Goal: Complete application form

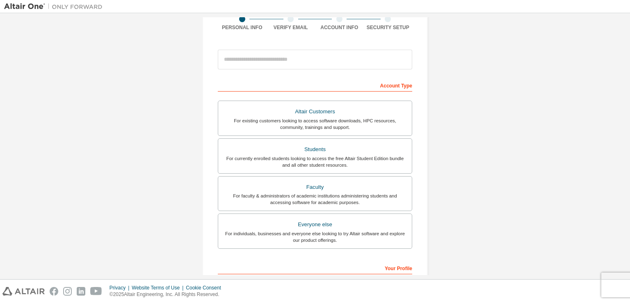
scroll to position [82, 0]
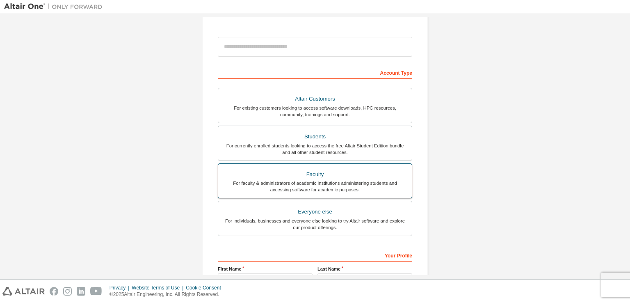
click at [376, 178] on div "Faculty" at bounding box center [315, 174] width 184 height 11
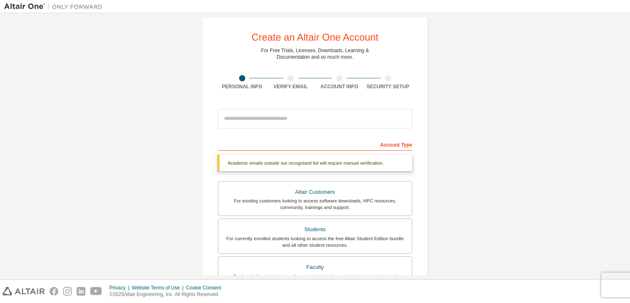
scroll to position [0, 0]
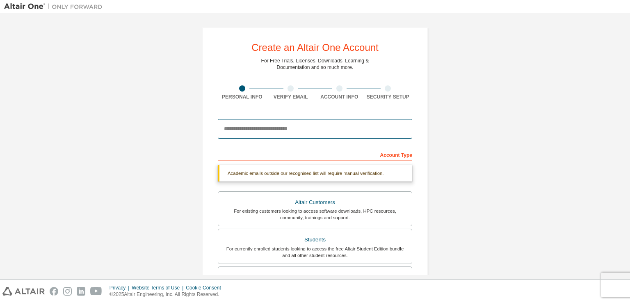
click at [302, 125] on input "email" at bounding box center [315, 129] width 194 height 20
type input "**********"
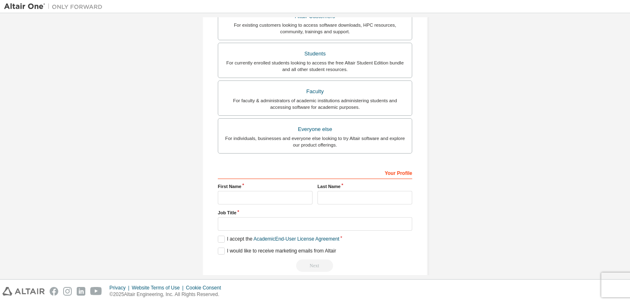
scroll to position [197, 0]
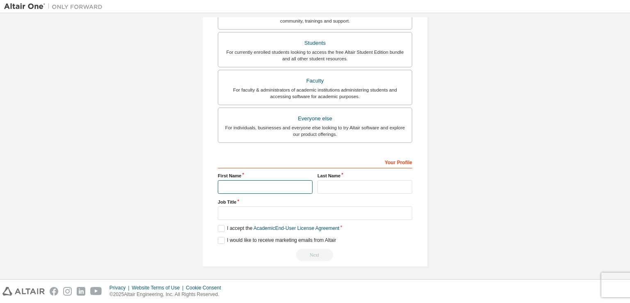
click at [281, 185] on input "text" at bounding box center [265, 187] width 95 height 14
type input "*********"
type input "******"
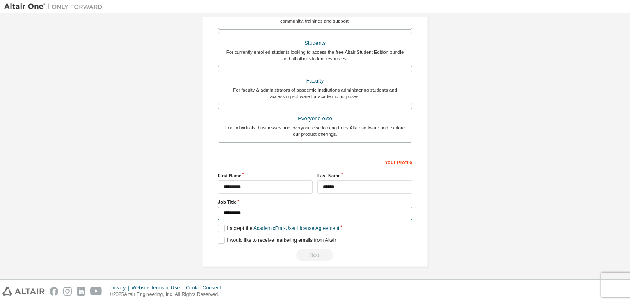
drag, startPoint x: 258, startPoint y: 209, endPoint x: 194, endPoint y: 203, distance: 65.1
click at [194, 203] on div "**********" at bounding box center [314, 49] width 245 height 456
type input "*******"
click at [218, 225] on label "I accept the Academic End-User License Agreement" at bounding box center [278, 228] width 121 height 7
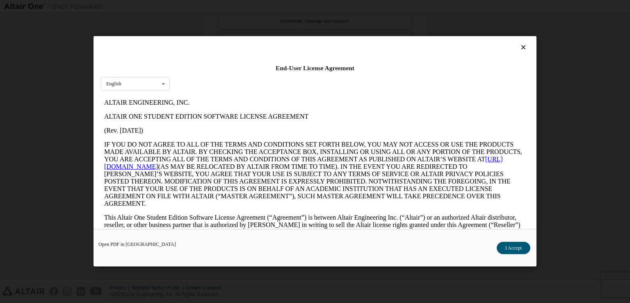
scroll to position [0, 0]
click at [132, 77] on div "English English" at bounding box center [135, 84] width 69 height 14
drag, startPoint x: 136, startPoint y: 81, endPoint x: 178, endPoint y: 91, distance: 43.8
click at [136, 81] on div "English English" at bounding box center [135, 84] width 69 height 14
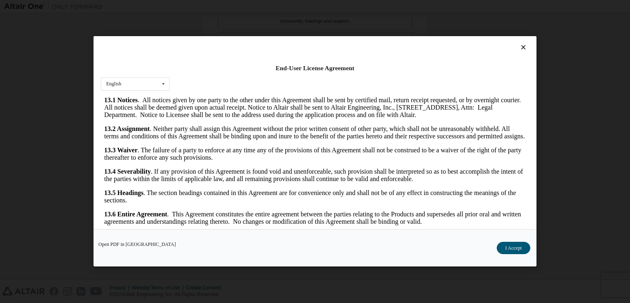
scroll to position [11, 0]
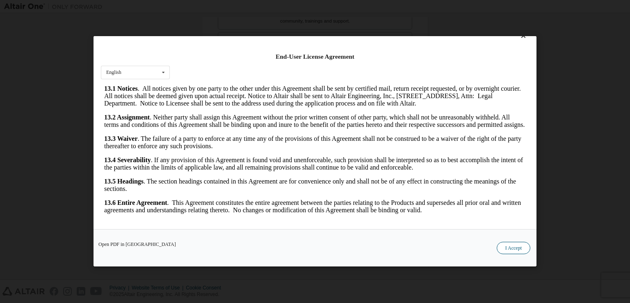
click at [517, 245] on button "I Accept" at bounding box center [514, 248] width 34 height 12
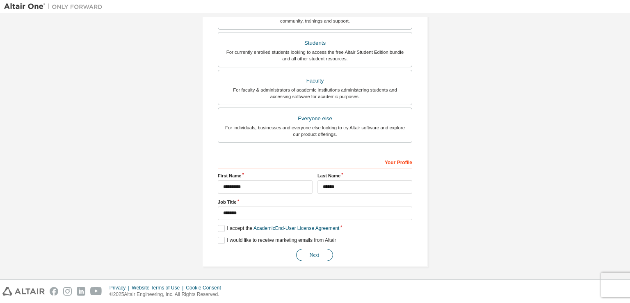
click at [312, 253] on button "Next" at bounding box center [314, 255] width 37 height 12
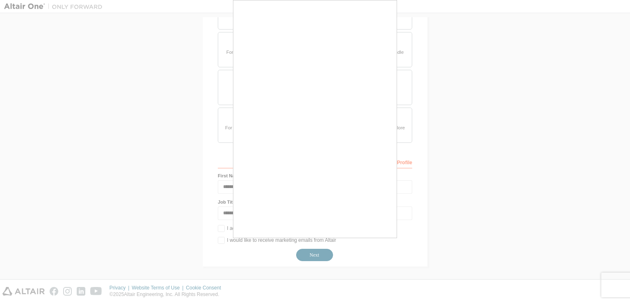
click at [311, 251] on div at bounding box center [315, 151] width 630 height 303
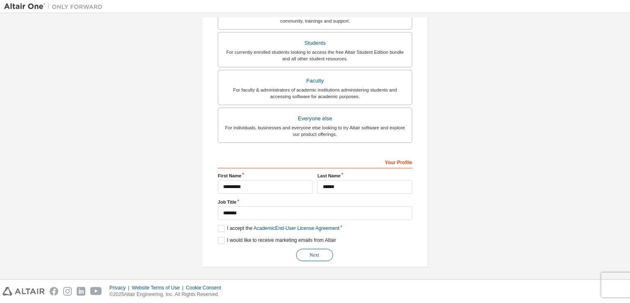
click at [321, 254] on button "Next" at bounding box center [314, 255] width 37 height 12
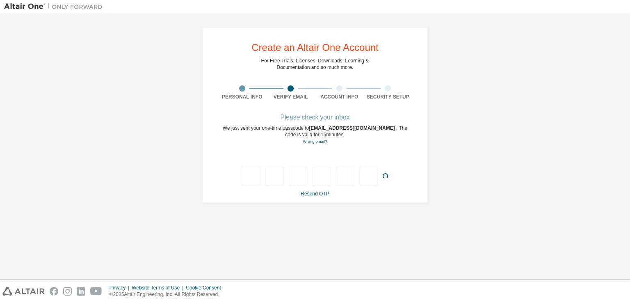
type input "*"
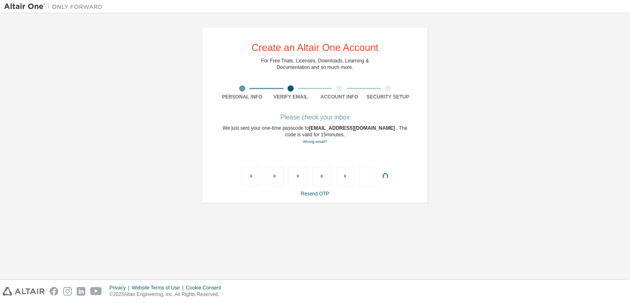
type input "*"
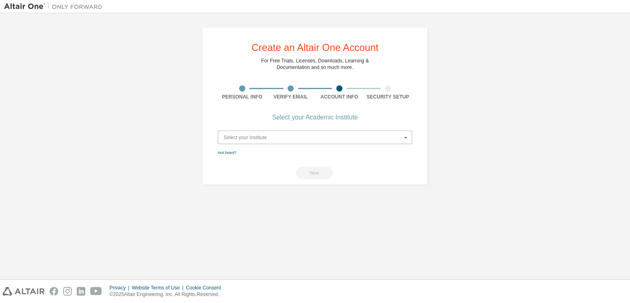
click at [362, 131] on input "text" at bounding box center [316, 137] width 194 height 13
click at [405, 133] on icon at bounding box center [406, 137] width 10 height 13
click at [228, 151] on link "Not listed?" at bounding box center [227, 152] width 18 height 5
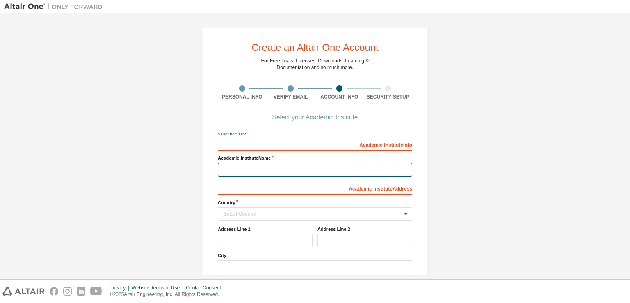
click at [248, 171] on input "text" at bounding box center [315, 170] width 194 height 14
click at [313, 115] on div "Select your Academic Institute" at bounding box center [315, 117] width 86 height 5
click at [312, 117] on div "Select your Academic Institute" at bounding box center [315, 117] width 86 height 5
click at [301, 119] on div "Select your Academic Institute" at bounding box center [315, 117] width 86 height 5
click at [234, 133] on link "Select from list?" at bounding box center [232, 134] width 28 height 5
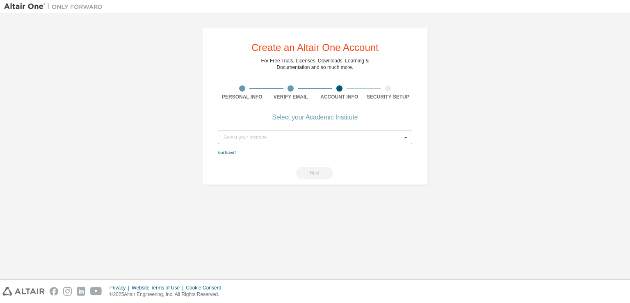
click at [324, 139] on div "Select your Institute" at bounding box center [313, 137] width 178 height 5
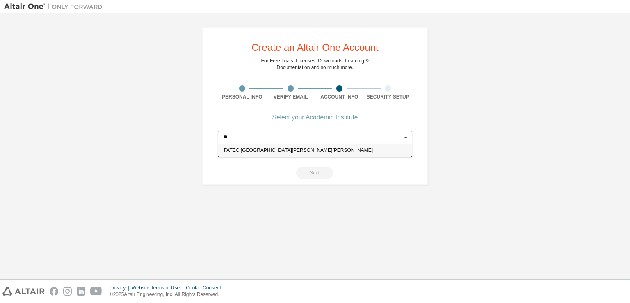
type input "*"
type input "**********"
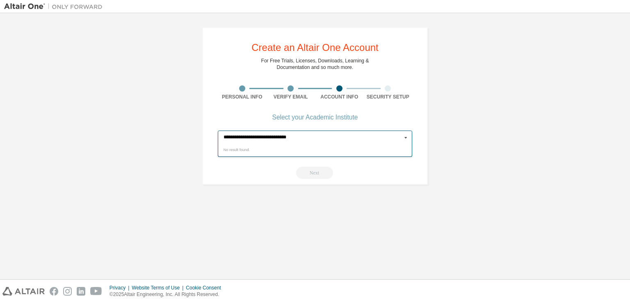
drag, startPoint x: 317, startPoint y: 140, endPoint x: 132, endPoint y: 107, distance: 187.8
click at [132, 107] on div "**********" at bounding box center [315, 105] width 622 height 177
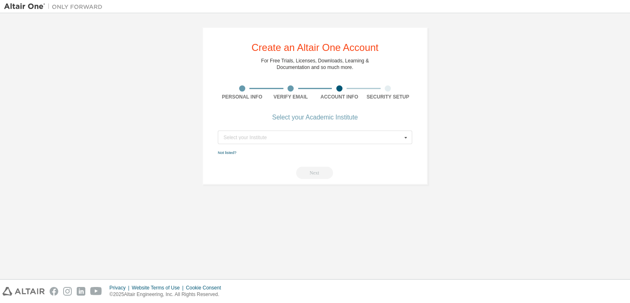
click at [468, 151] on div "Create an Altair One Account For Free Trials, Licenses, Downloads, Learning & D…" at bounding box center [315, 105] width 622 height 177
click at [228, 153] on link "Not listed?" at bounding box center [227, 152] width 18 height 5
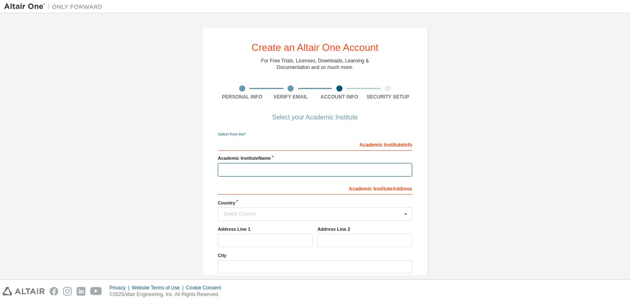
click at [260, 164] on input "text" at bounding box center [315, 170] width 194 height 14
paste input "**********"
type input "**********"
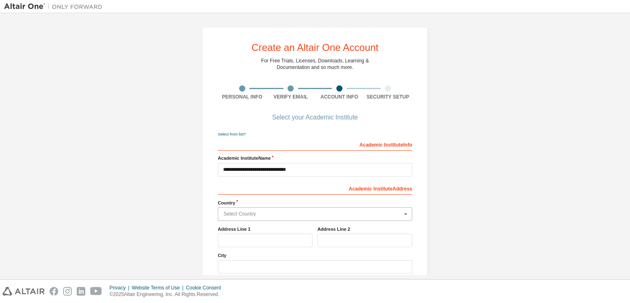
click at [259, 216] on input "text" at bounding box center [316, 214] width 194 height 13
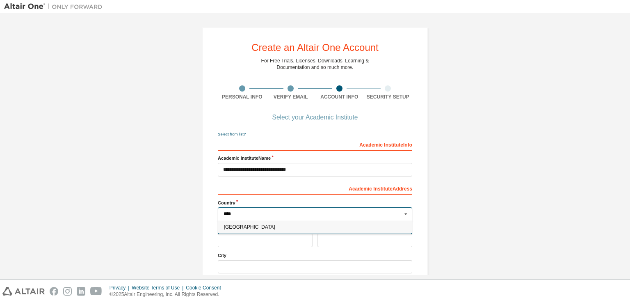
type input "****"
click at [249, 223] on div "Brazil" at bounding box center [315, 226] width 194 height 13
type input "***"
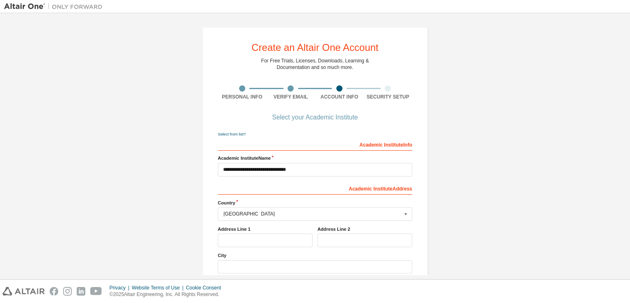
scroll to position [88, 0]
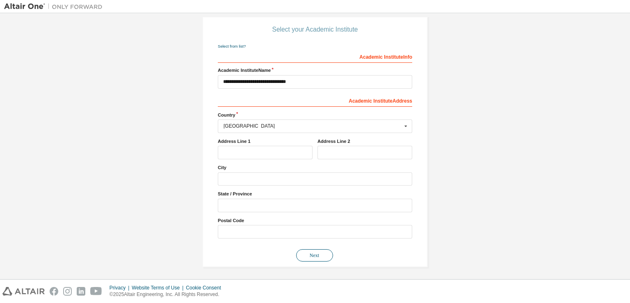
click at [308, 250] on button "Next" at bounding box center [314, 255] width 37 height 12
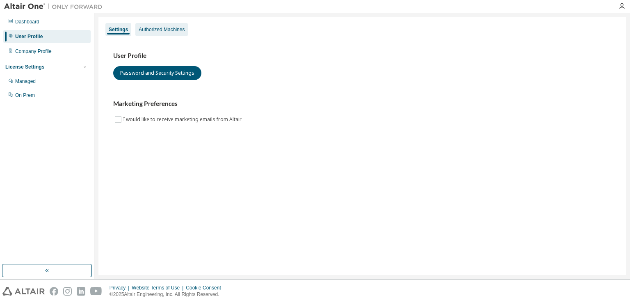
click at [176, 32] on div "Authorized Machines" at bounding box center [162, 29] width 46 height 7
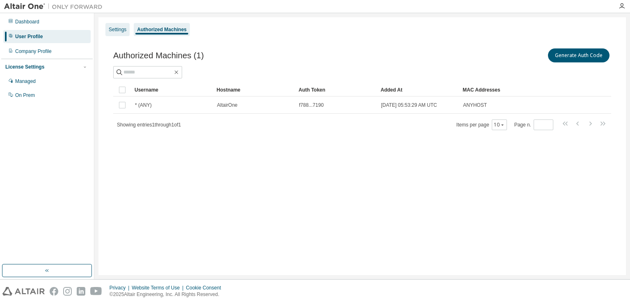
click at [111, 30] on div "Settings" at bounding box center [118, 29] width 18 height 7
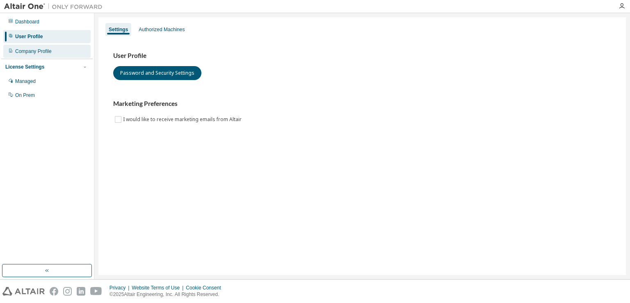
click at [55, 51] on div "Company Profile" at bounding box center [46, 51] width 87 height 13
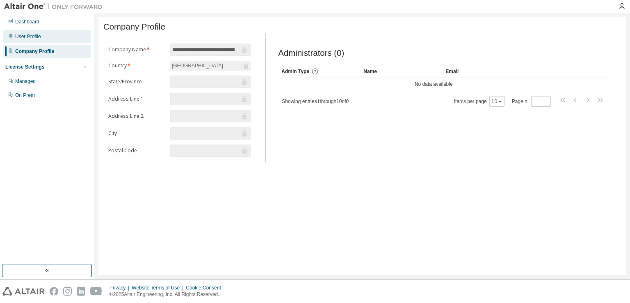
click at [54, 37] on div "User Profile" at bounding box center [46, 36] width 87 height 13
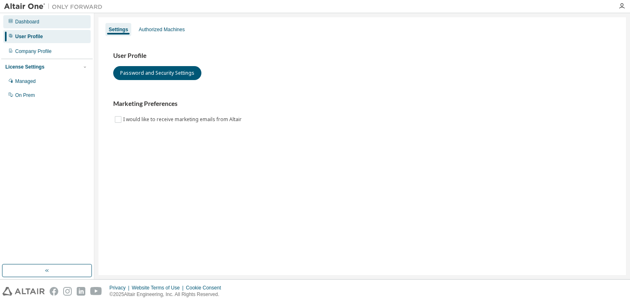
click at [53, 22] on div "Dashboard" at bounding box center [46, 21] width 87 height 13
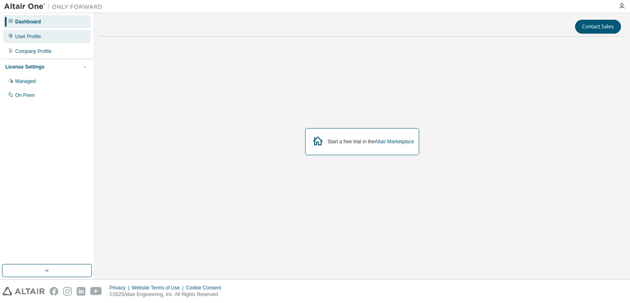
click at [50, 33] on div "User Profile" at bounding box center [46, 36] width 87 height 13
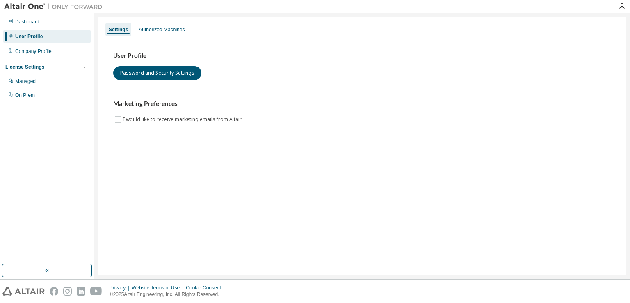
click at [53, 43] on div "Dashboard User Profile Company Profile License Settings Managed On Prem" at bounding box center [46, 58] width 91 height 88
click at [163, 28] on div "Authorized Machines" at bounding box center [162, 29] width 46 height 7
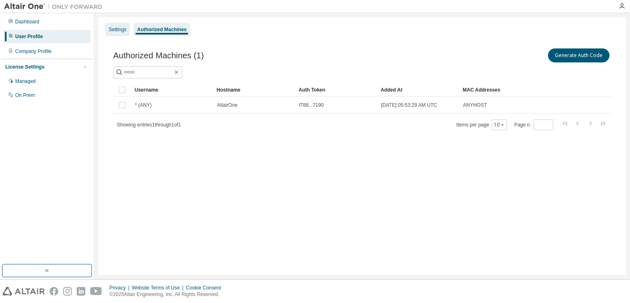
click at [113, 30] on div "Settings" at bounding box center [118, 29] width 18 height 7
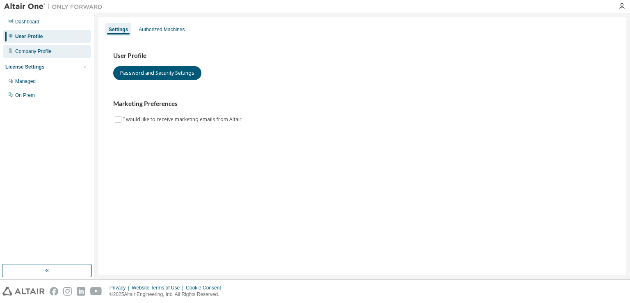
click at [61, 55] on div "Company Profile" at bounding box center [46, 51] width 87 height 13
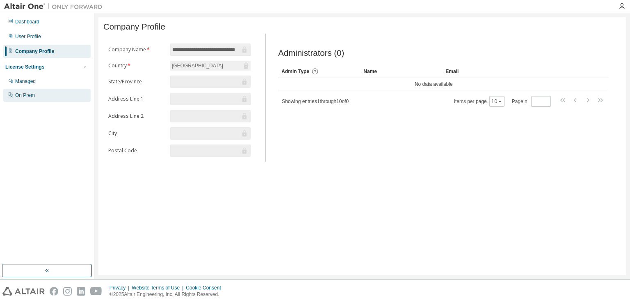
click at [50, 95] on div "On Prem" at bounding box center [46, 95] width 87 height 13
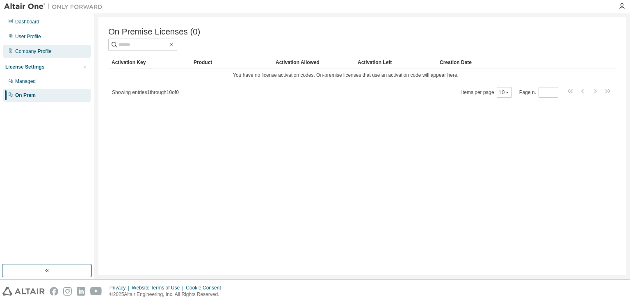
click at [61, 47] on div "Company Profile" at bounding box center [46, 51] width 87 height 13
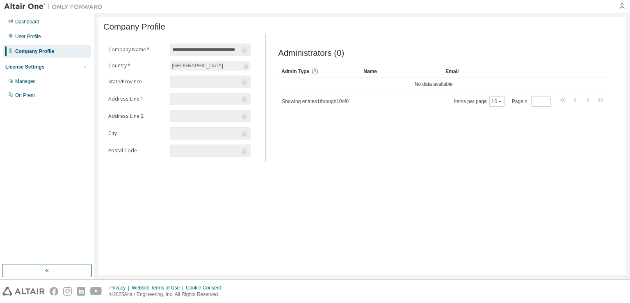
click at [620, 9] on icon "button" at bounding box center [622, 6] width 7 height 7
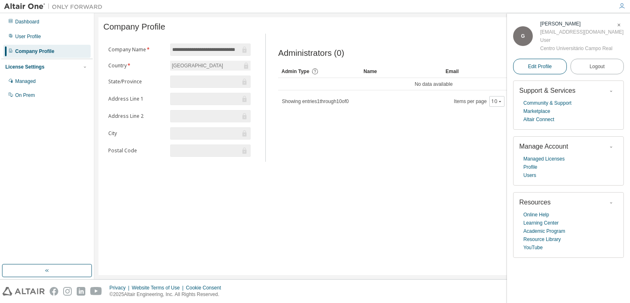
click at [544, 70] on span "Edit Profile" at bounding box center [540, 66] width 24 height 7
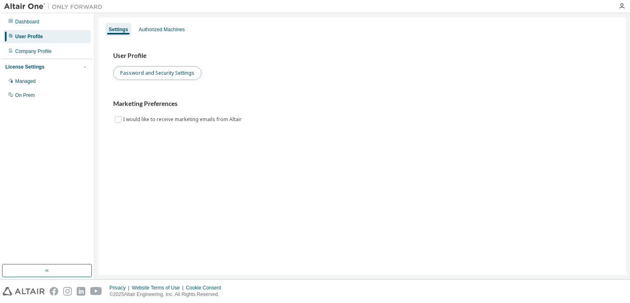
click at [179, 74] on button "Password and Security Settings" at bounding box center [157, 73] width 88 height 14
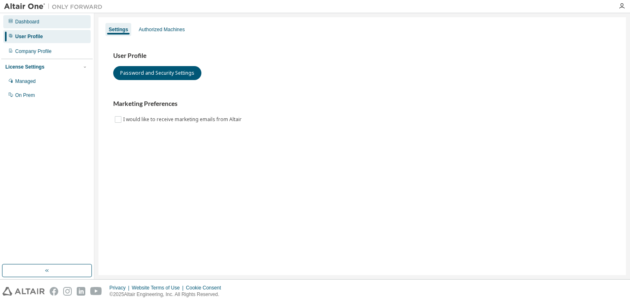
click at [56, 23] on div "Dashboard" at bounding box center [46, 21] width 87 height 13
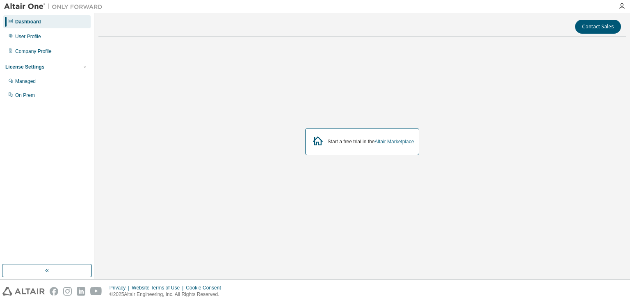
click at [391, 141] on link "Altair Marketplace" at bounding box center [394, 142] width 39 height 6
